Goal: Ask a question

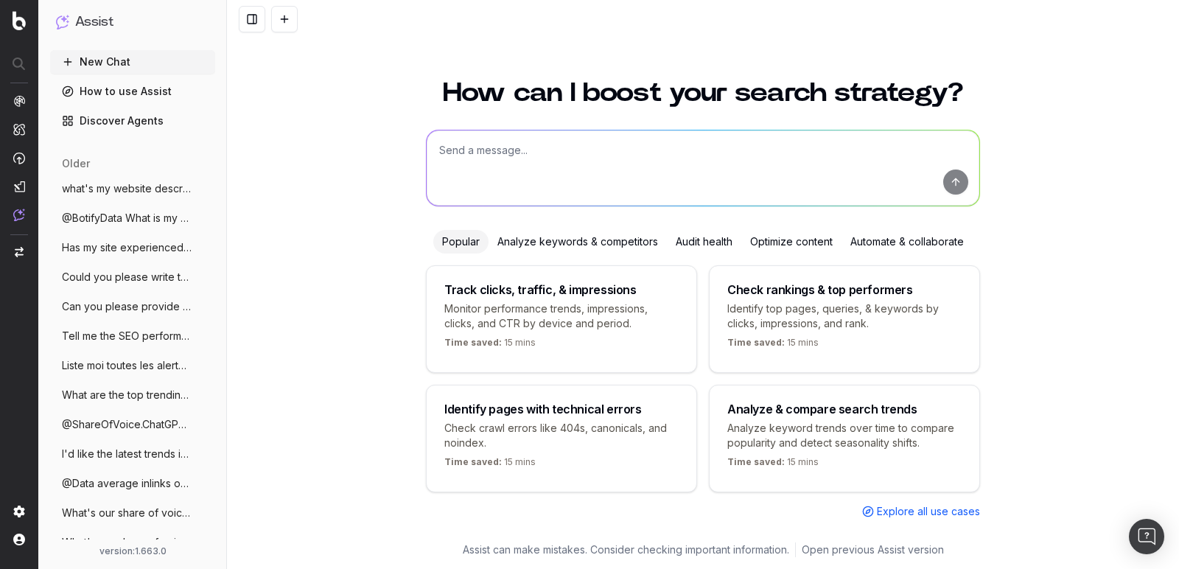
scroll to position [1, 0]
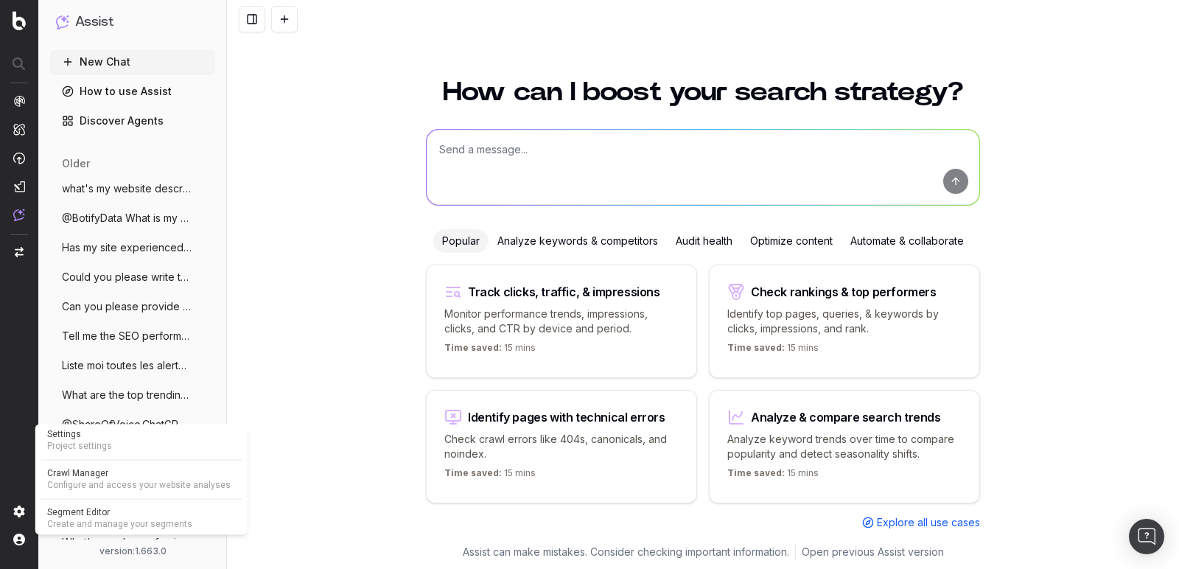
click at [20, 509] on img at bounding box center [19, 512] width 12 height 12
click at [141, 451] on span "Project settings" at bounding box center [141, 446] width 189 height 12
click at [118, 440] on span "Project settings" at bounding box center [141, 446] width 189 height 12
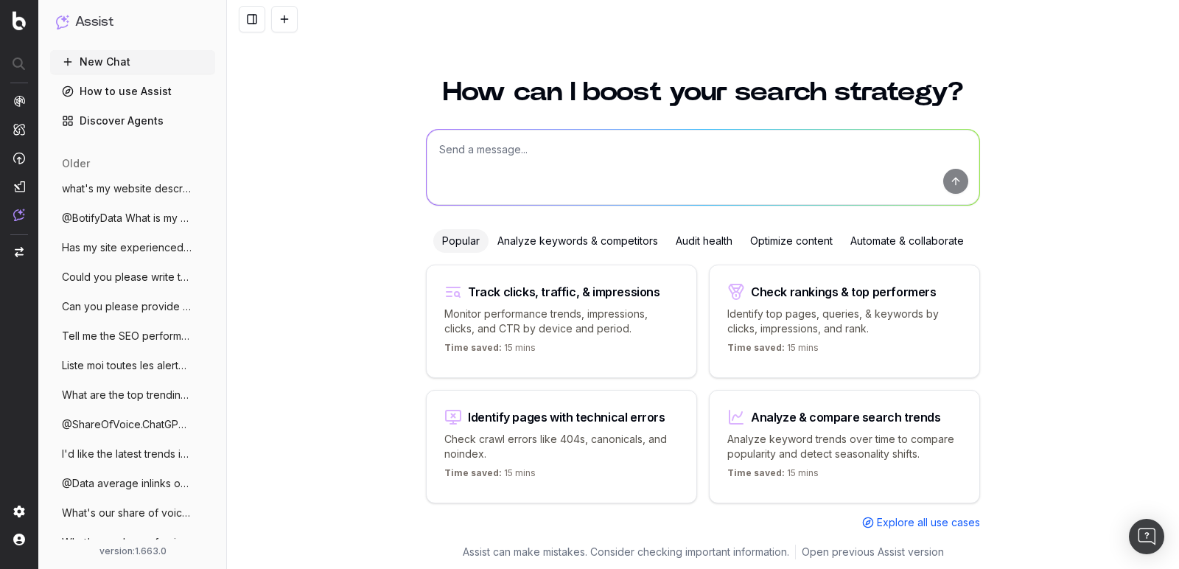
click at [274, 196] on div "How can I boost your search strategy? Popular Analyze keywords & competitors Au…" at bounding box center [703, 316] width 952 height 510
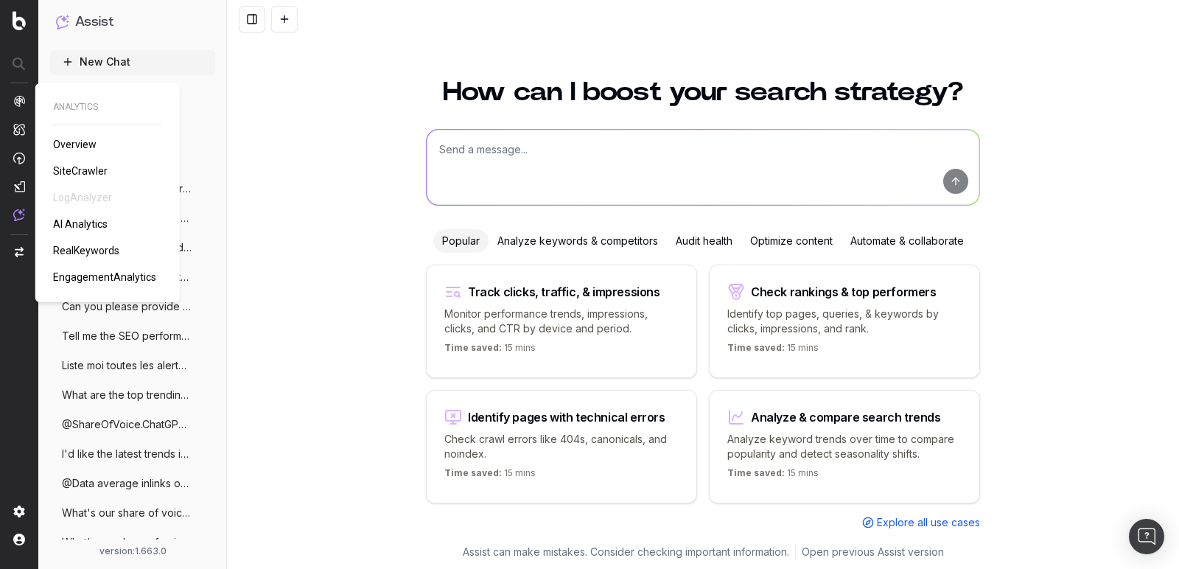
click at [19, 100] on img at bounding box center [19, 101] width 12 height 12
click at [74, 141] on span "Overview" at bounding box center [74, 145] width 43 height 12
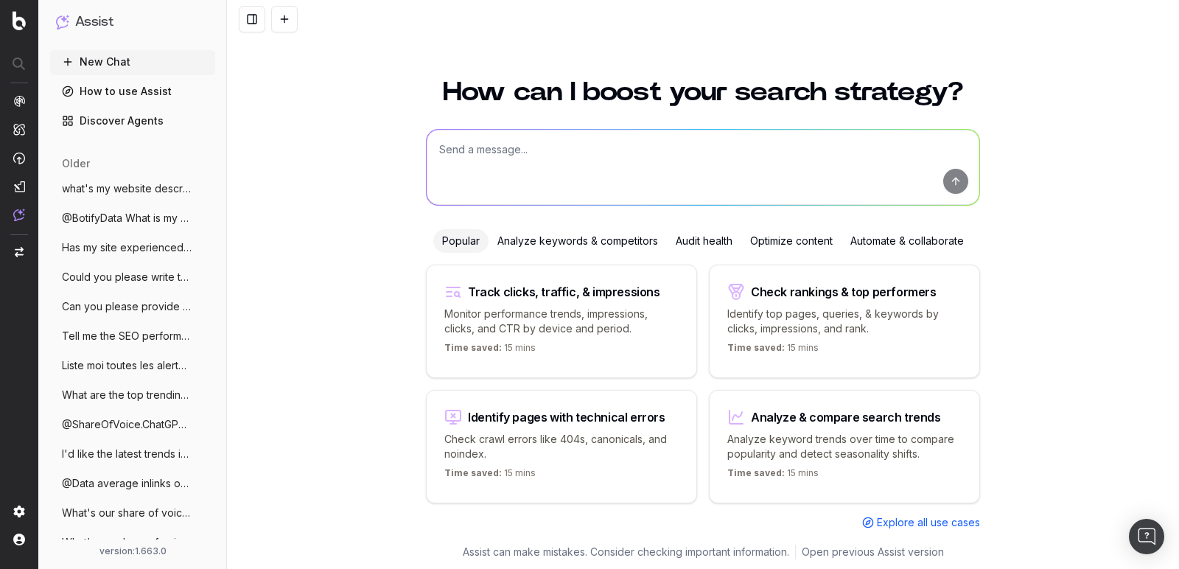
click at [141, 218] on span "@BotifyData What is my clicks trends for" at bounding box center [127, 218] width 130 height 15
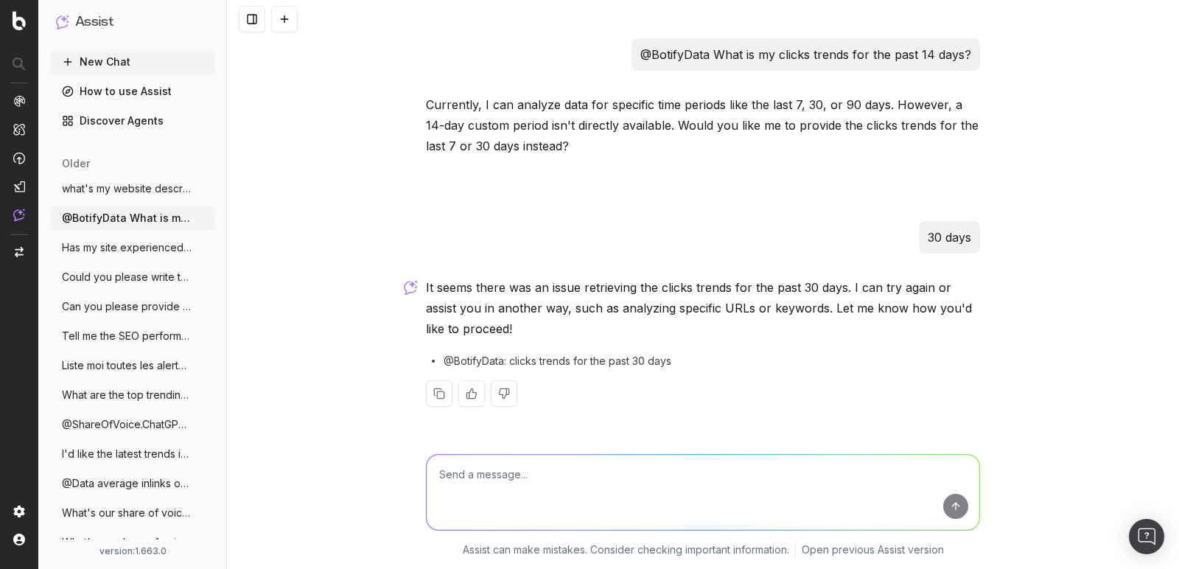
click at [133, 307] on span "Can you please provide content targeting" at bounding box center [127, 306] width 130 height 15
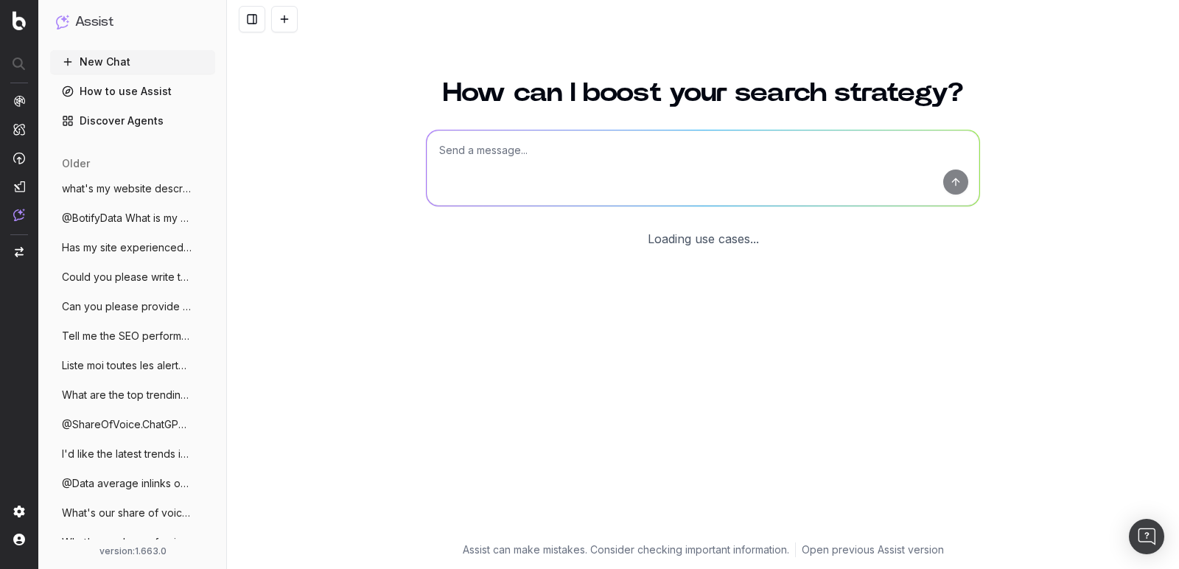
scroll to position [1, 0]
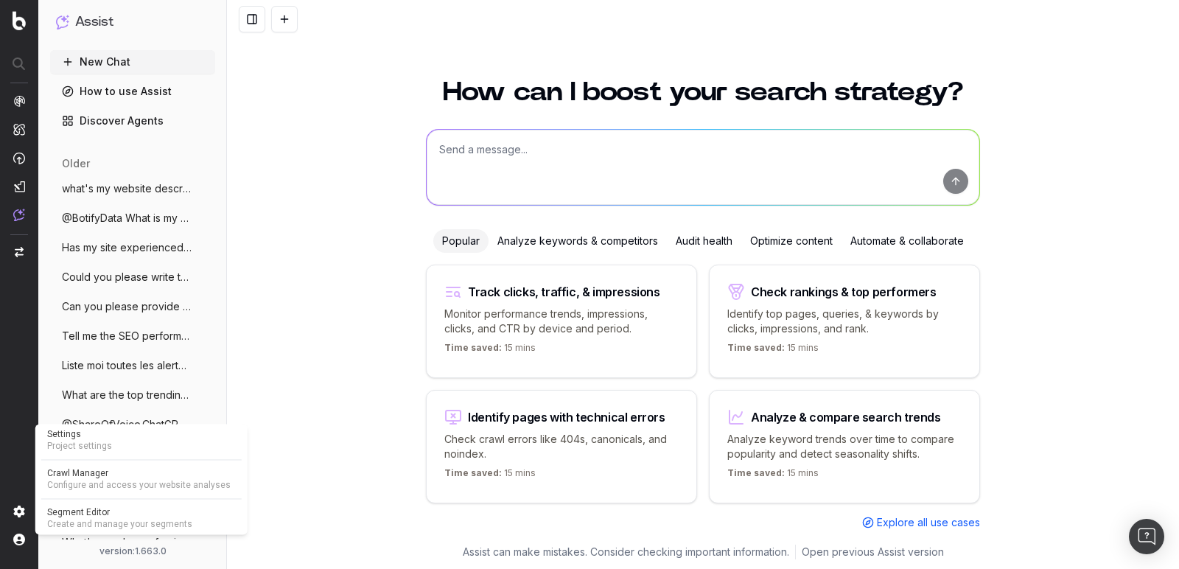
click at [91, 447] on span "Project settings" at bounding box center [141, 446] width 189 height 12
